Goal: Book appointment/travel/reservation

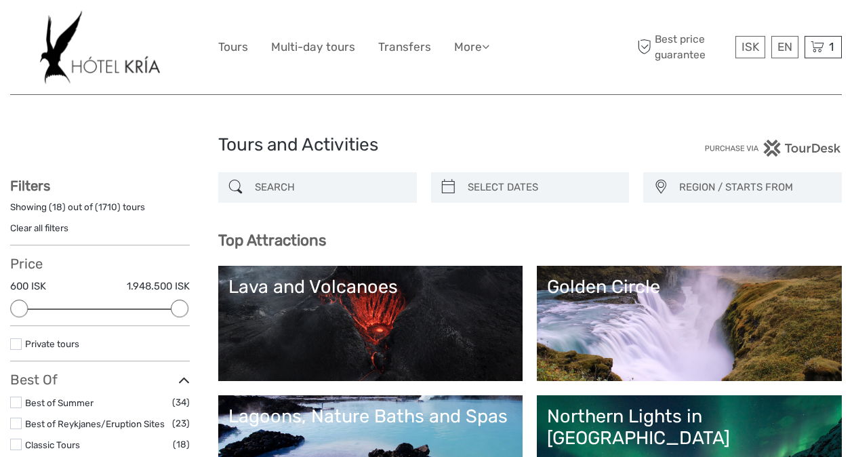
select select
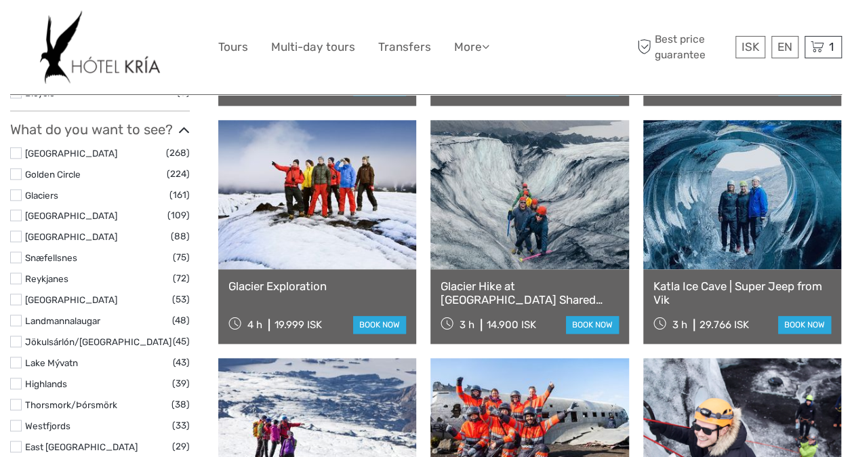
scroll to position [678, 0]
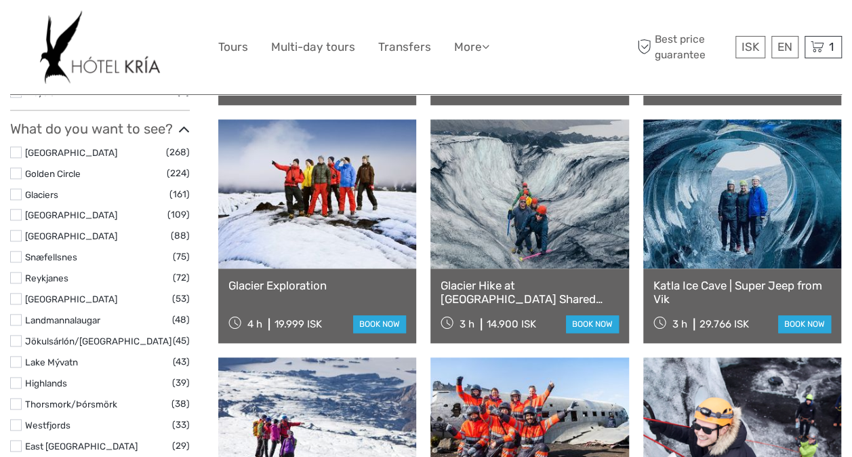
click at [20, 214] on label at bounding box center [16, 215] width 12 height 12
click at [0, 0] on input "checkbox" at bounding box center [0, 0] width 0 height 0
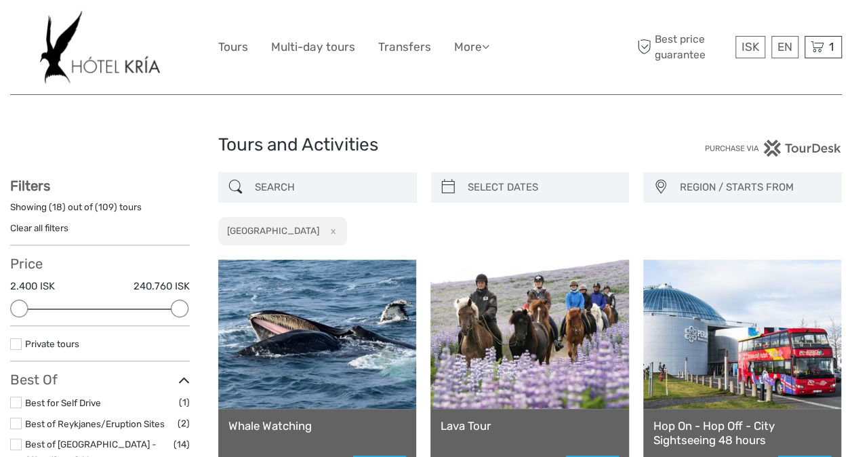
click at [321, 324] on link at bounding box center [317, 334] width 198 height 149
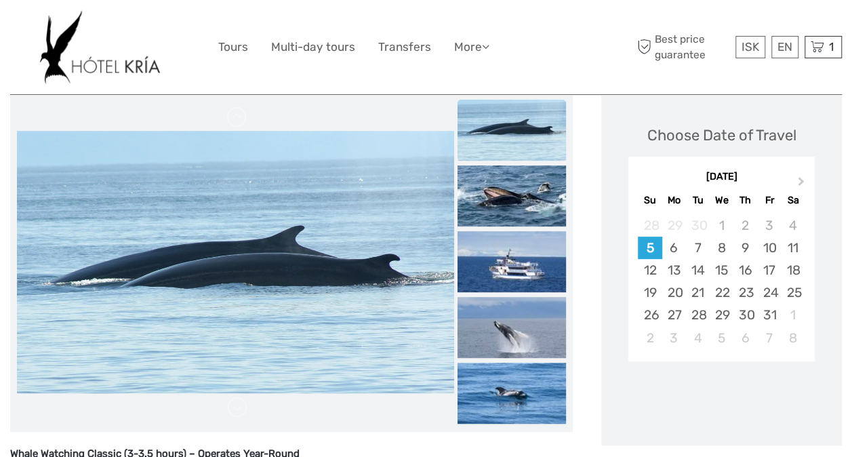
scroll to position [136, 0]
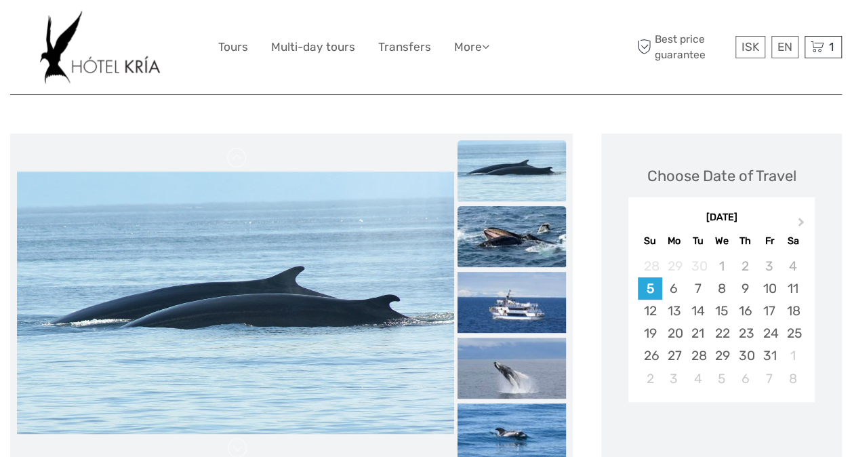
click at [531, 245] on img at bounding box center [511, 236] width 108 height 61
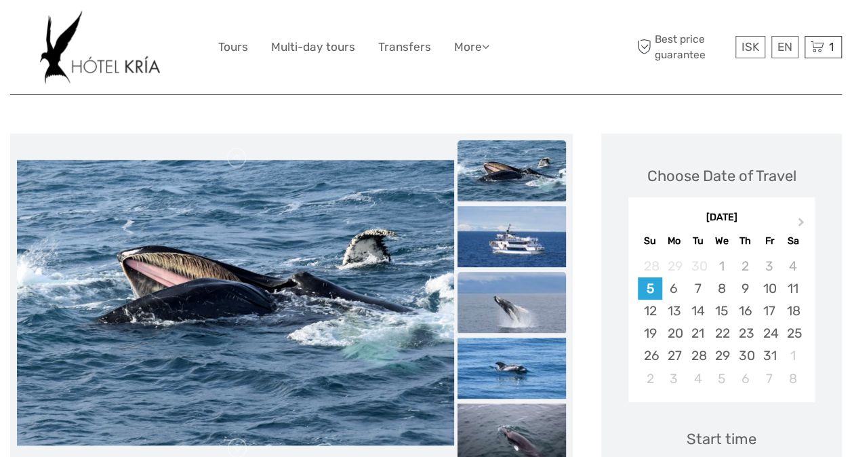
click at [522, 316] on img at bounding box center [511, 302] width 108 height 61
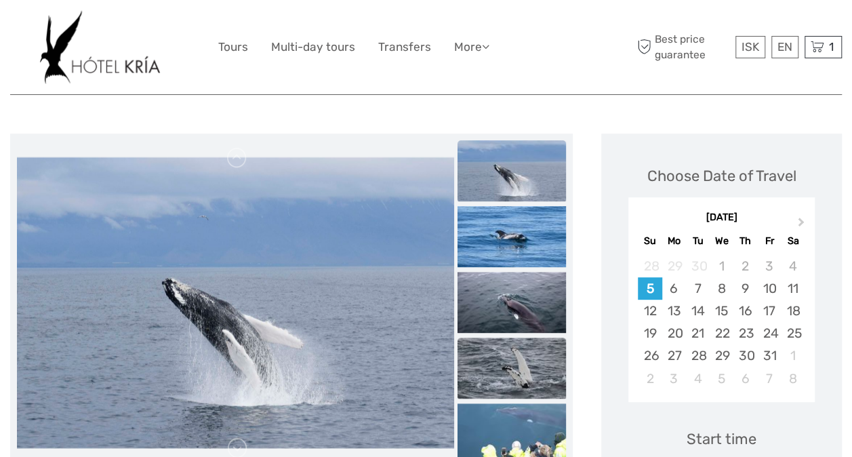
click at [527, 367] on img at bounding box center [511, 368] width 108 height 61
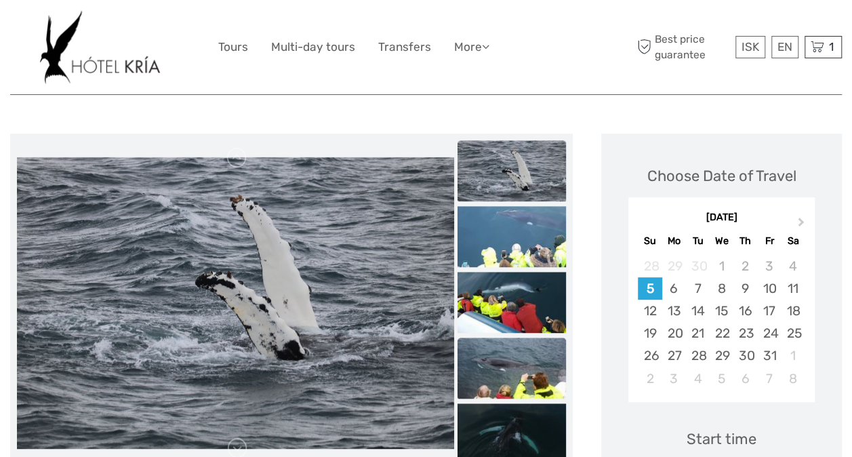
click at [532, 352] on img at bounding box center [511, 368] width 108 height 61
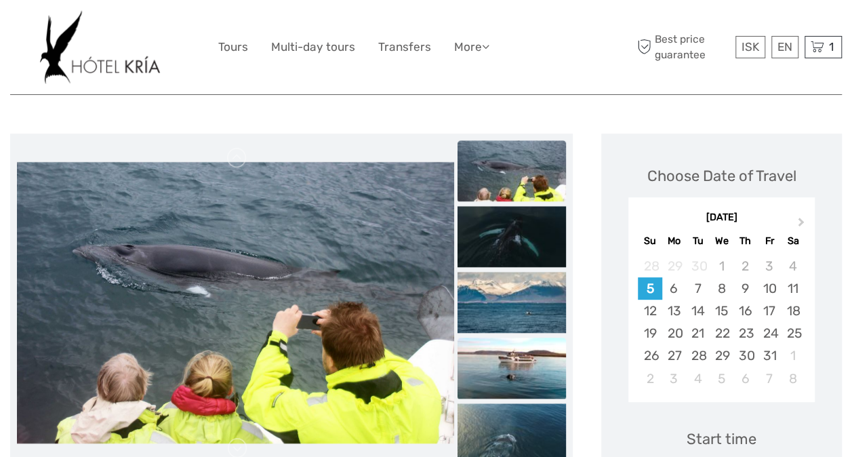
click at [522, 365] on img at bounding box center [511, 368] width 108 height 61
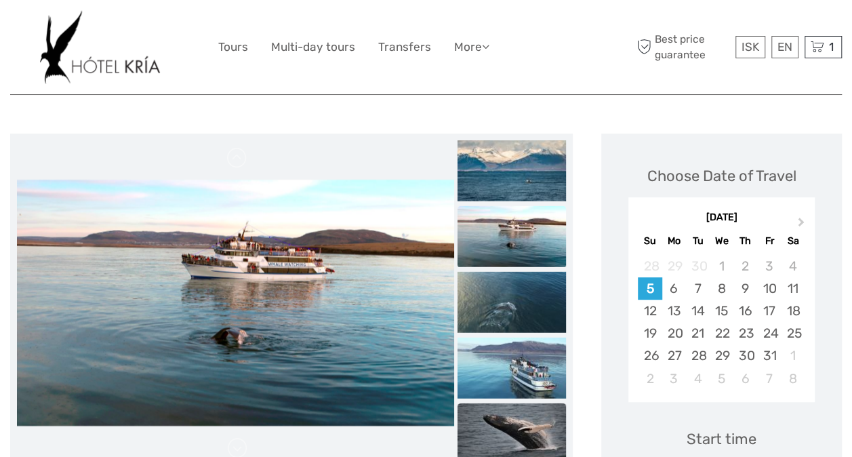
click at [520, 405] on img at bounding box center [511, 433] width 108 height 61
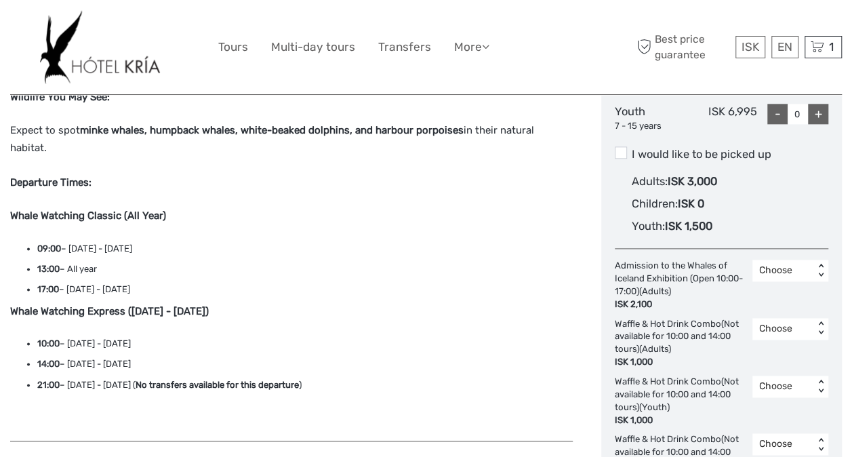
scroll to position [745, 0]
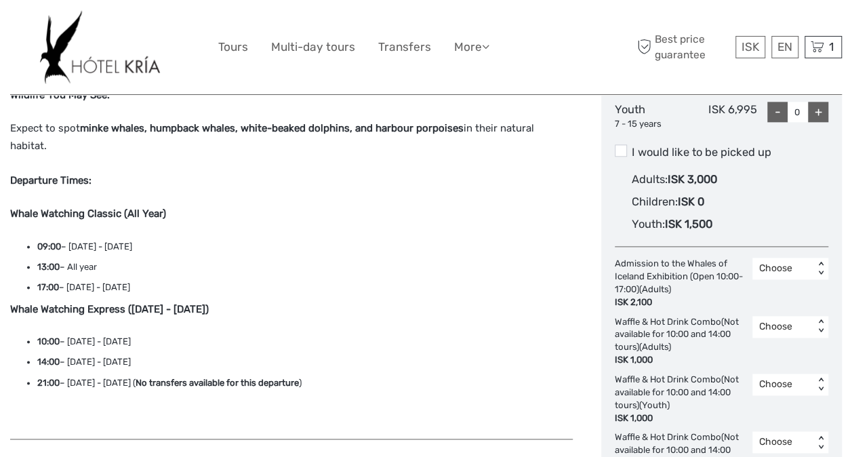
drag, startPoint x: 129, startPoint y: 293, endPoint x: 260, endPoint y: 295, distance: 130.8
click at [209, 303] on strong "Whale Watching Express ([DATE] - [DATE])" at bounding box center [109, 309] width 199 height 12
drag, startPoint x: 260, startPoint y: 295, endPoint x: 236, endPoint y: 331, distance: 42.5
click at [236, 334] on li "10:00 – [DATE] - [DATE]" at bounding box center [304, 341] width 535 height 15
click at [98, 207] on div "Whale Watching Classic (3-3.5 hours) – Operates Year-Round Our most popular opt…" at bounding box center [291, 150] width 563 height 549
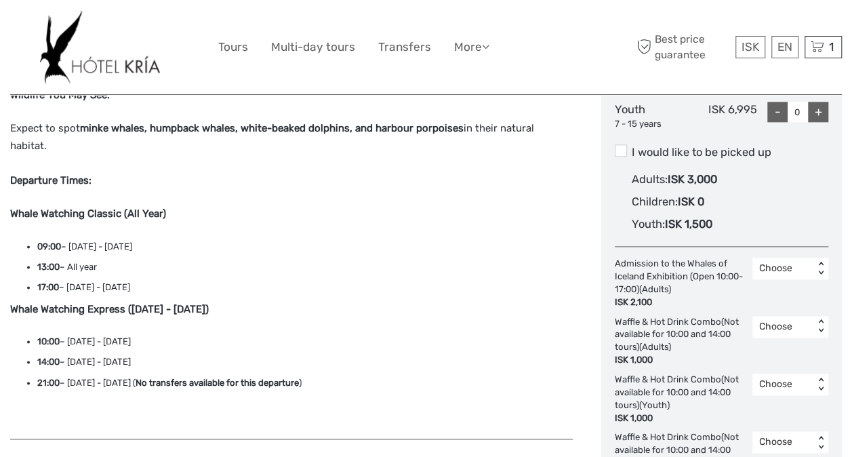
drag, startPoint x: 106, startPoint y: 251, endPoint x: 15, endPoint y: 249, distance: 90.8
click at [15, 249] on ul "09:00 – [DATE] - [DATE] 13:00 – All year 17:00 – [DATE] - [DATE]" at bounding box center [291, 267] width 563 height 56
click at [333, 280] on li "17:00 – [DATE] - [DATE]" at bounding box center [304, 287] width 535 height 15
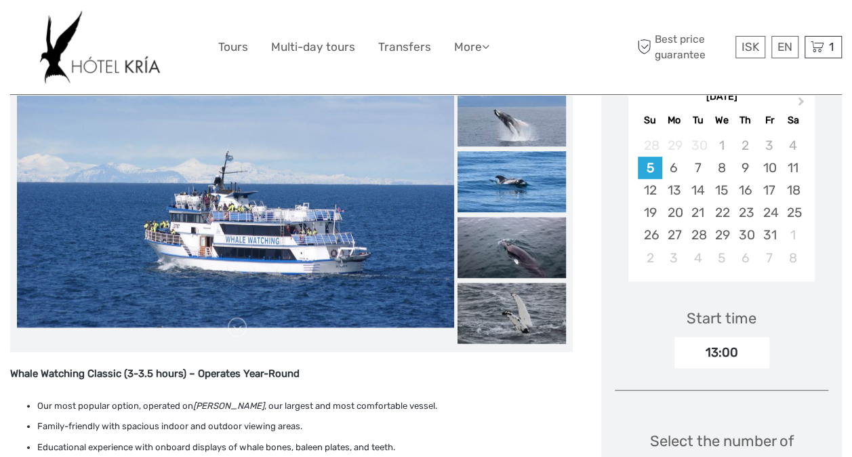
scroll to position [68, 0]
